Goal: Find contact information: Find contact information

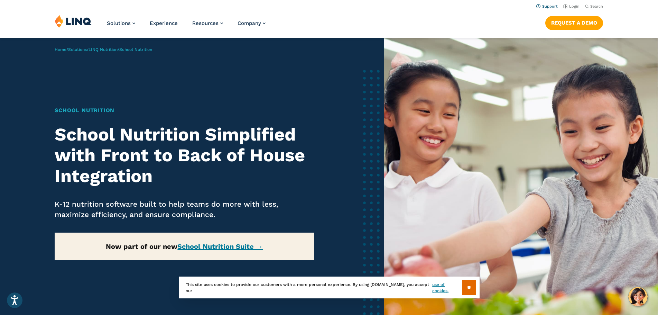
click at [547, 6] on link "Support" at bounding box center [546, 6] width 21 height 4
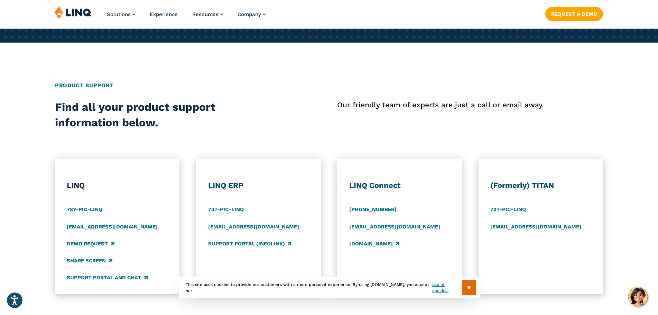
scroll to position [277, 0]
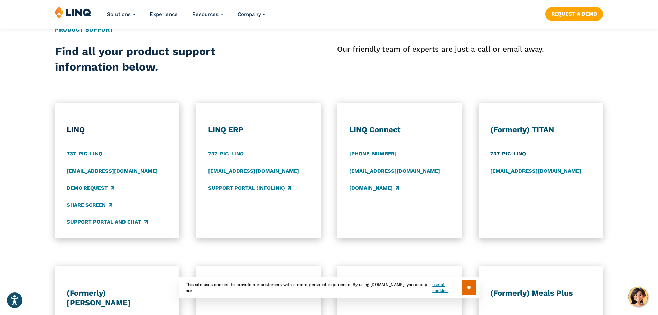
click at [516, 151] on link "737-PIC-LINQ" at bounding box center [508, 154] width 36 height 8
click at [517, 157] on link "737-PIC-LINQ" at bounding box center [508, 154] width 36 height 8
click at [513, 154] on link "737-PIC-LINQ" at bounding box center [508, 154] width 36 height 8
click at [632, 205] on div "LINQ 737-PIC-LINQ support@linq.com Demo Request Share Screen Support Portal and…" at bounding box center [329, 171] width 658 height 136
